Goal: Check status

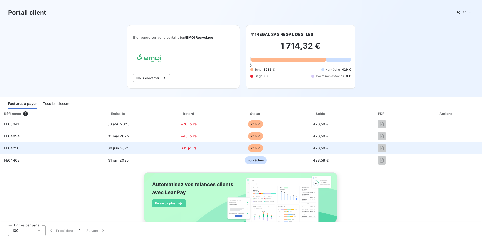
click at [317, 148] on span "428,58 €" at bounding box center [321, 148] width 16 height 4
click at [291, 149] on td "428,58 €" at bounding box center [321, 148] width 64 height 12
click at [317, 149] on span "428,58 €" at bounding box center [321, 148] width 16 height 4
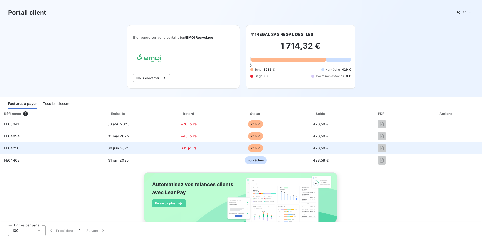
click at [187, 151] on td "+15 jours" at bounding box center [189, 148] width 68 height 12
